Goal: Task Accomplishment & Management: Manage account settings

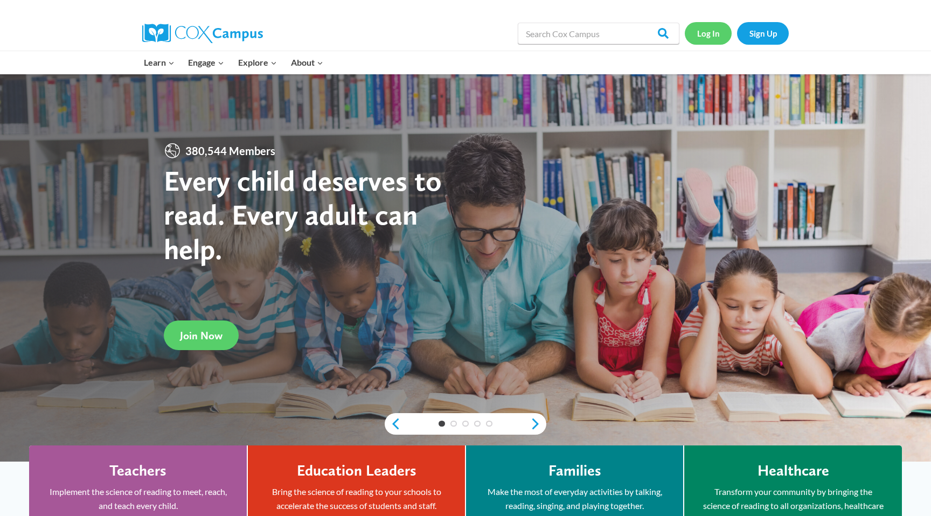
click at [700, 25] on link "Log In" at bounding box center [707, 33] width 47 height 22
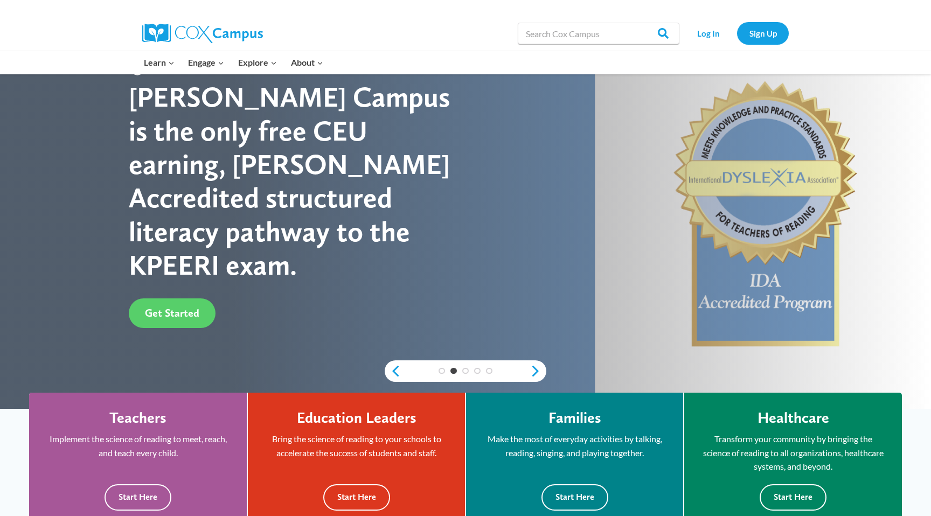
scroll to position [66, 0]
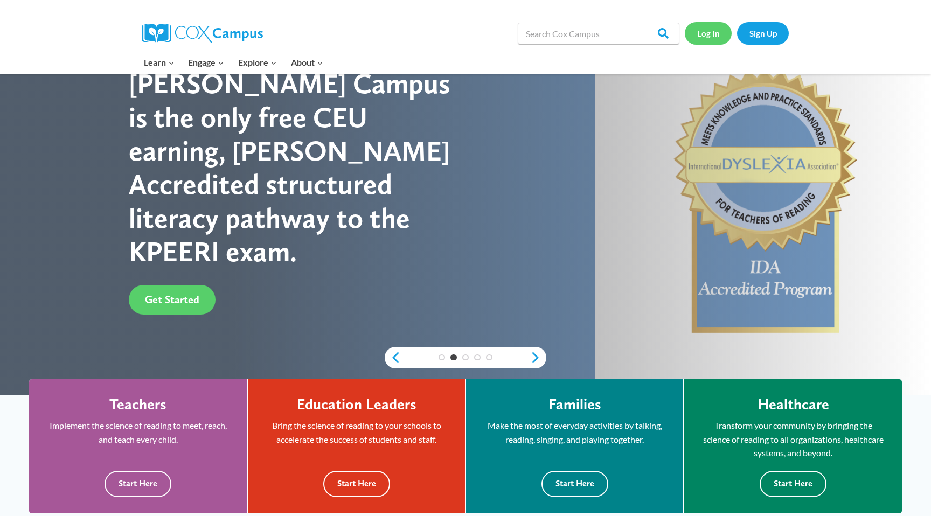
click at [457, 38] on link "Log In" at bounding box center [707, 33] width 47 height 22
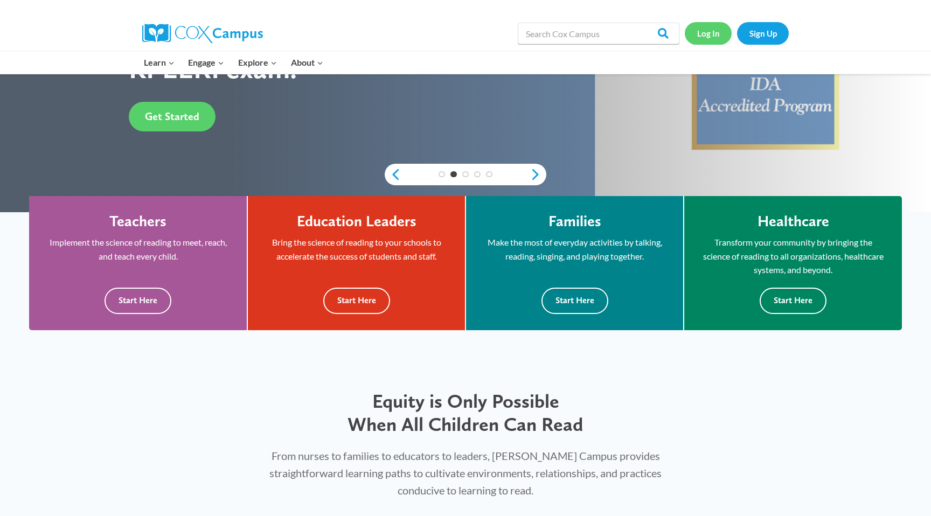
scroll to position [250, 0]
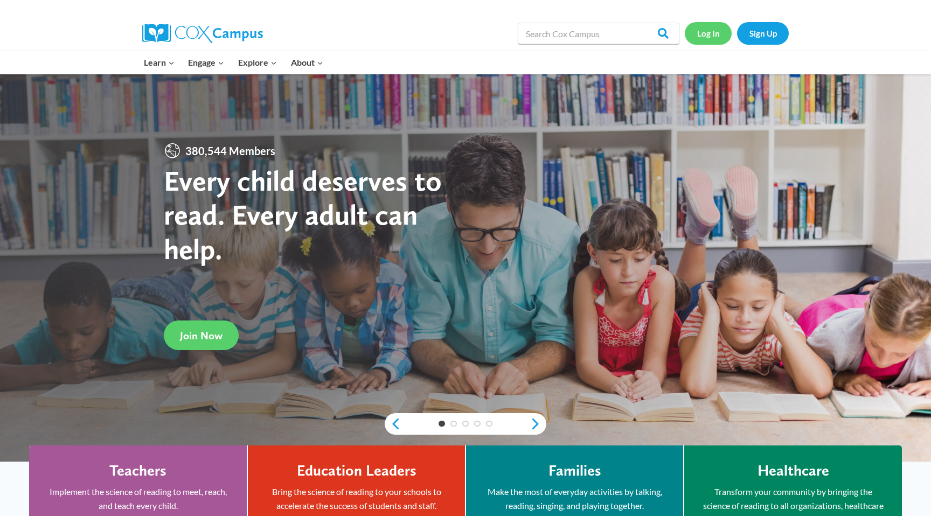
click at [712, 29] on link "Log In" at bounding box center [707, 33] width 47 height 22
click at [703, 36] on link "Log In" at bounding box center [707, 33] width 47 height 22
